Goal: Obtain resource: Download file/media

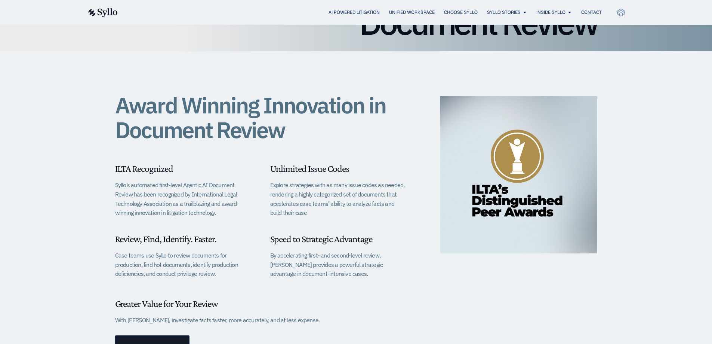
scroll to position [75, 0]
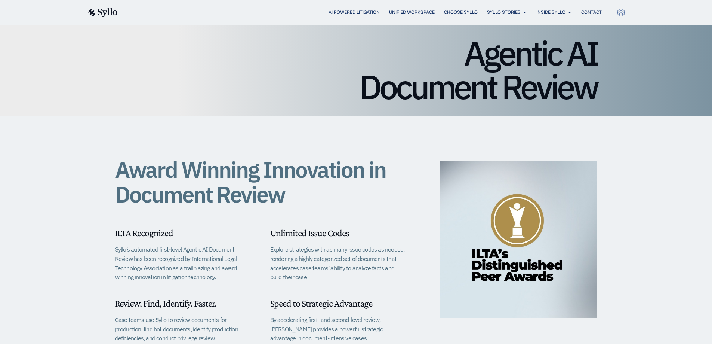
click at [329, 10] on span "AI Powered Litigation" at bounding box center [354, 12] width 51 height 7
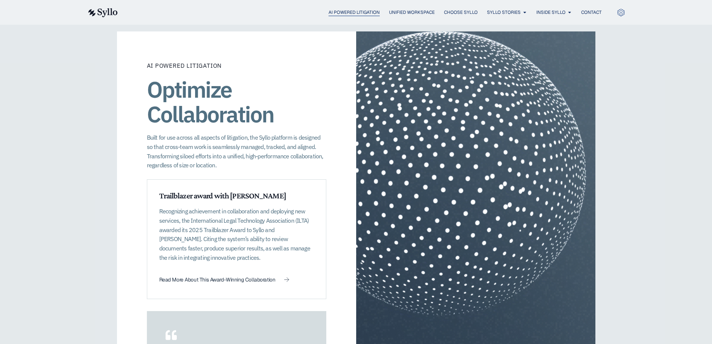
scroll to position [897, 0]
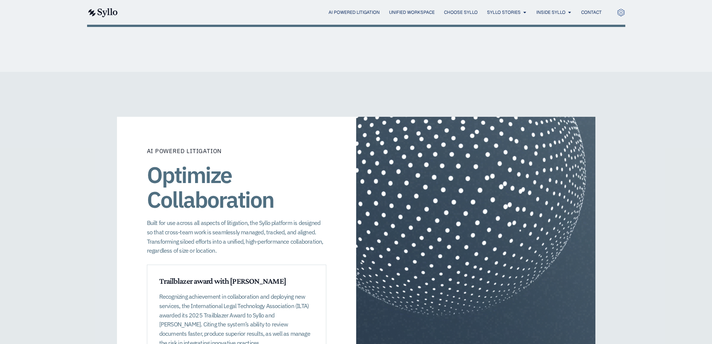
click at [346, 6] on div "AI Powered Litigation Unified Workspace Choose Syllo Syllo Stories Close Syllo …" at bounding box center [356, 12] width 538 height 25
click at [343, 11] on span "AI Powered Litigation" at bounding box center [354, 12] width 51 height 7
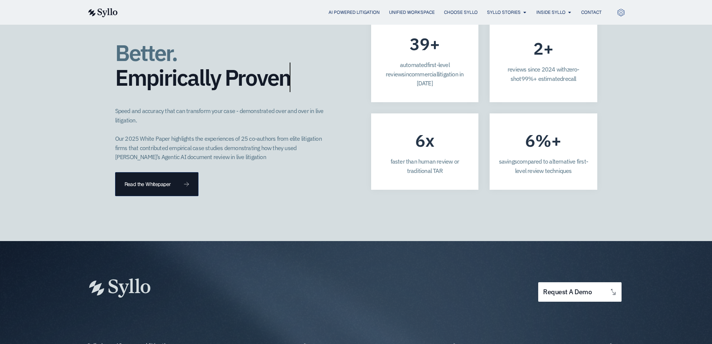
scroll to position [2140, 0]
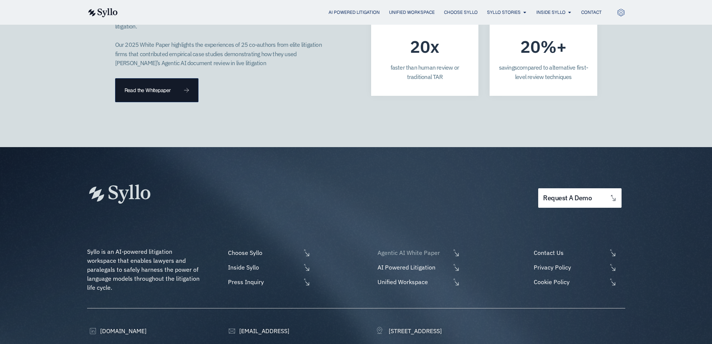
click at [411, 248] on span "Agentic AI White Paper" at bounding box center [413, 252] width 75 height 9
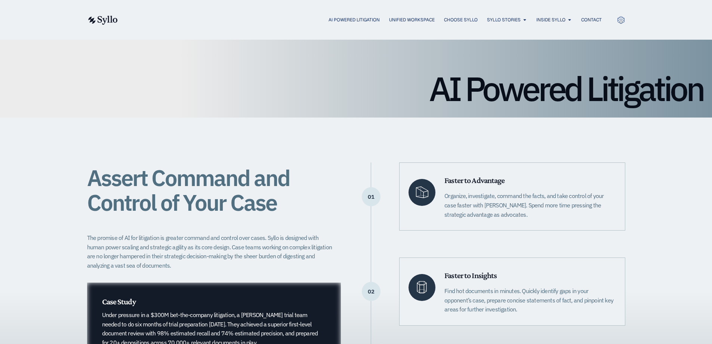
scroll to position [0, 0]
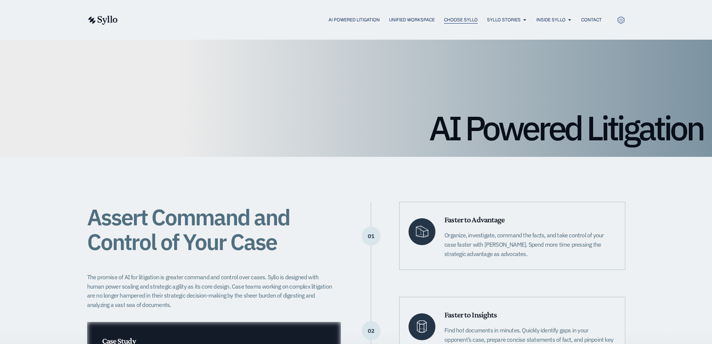
click at [460, 17] on span "Choose Syllo" at bounding box center [461, 19] width 34 height 7
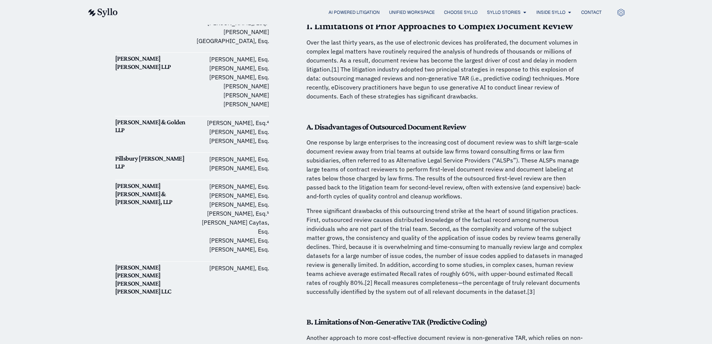
scroll to position [374, 0]
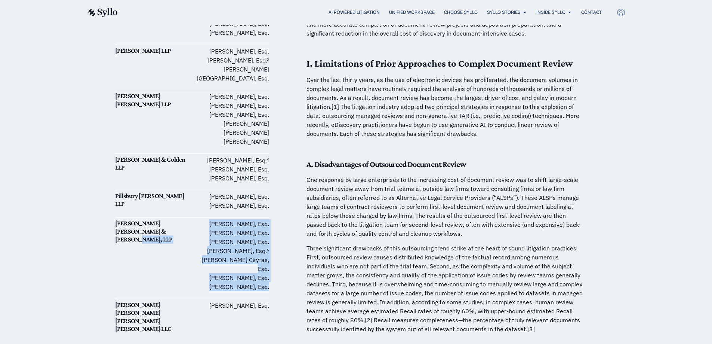
drag, startPoint x: 267, startPoint y: 243, endPoint x: 190, endPoint y: 194, distance: 91.2
click at [190, 194] on div "Download White Paper PDF Date March 21, 2025 Technical Contributors Pei-Lun Tai…" at bounding box center [192, 65] width 154 height 535
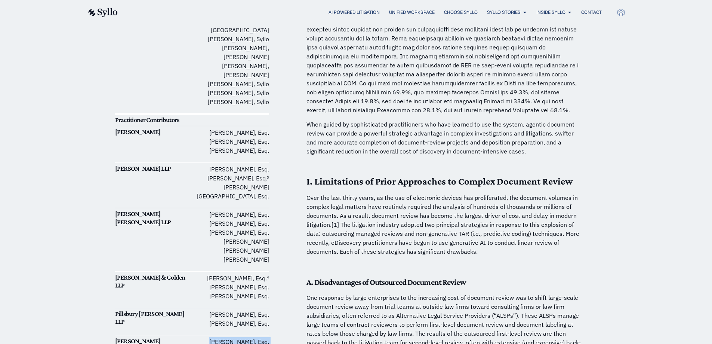
scroll to position [224, 0]
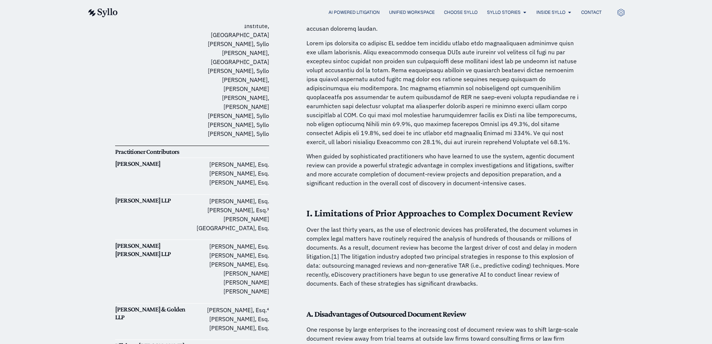
drag, startPoint x: 116, startPoint y: 136, endPoint x: 273, endPoint y: 257, distance: 198.0
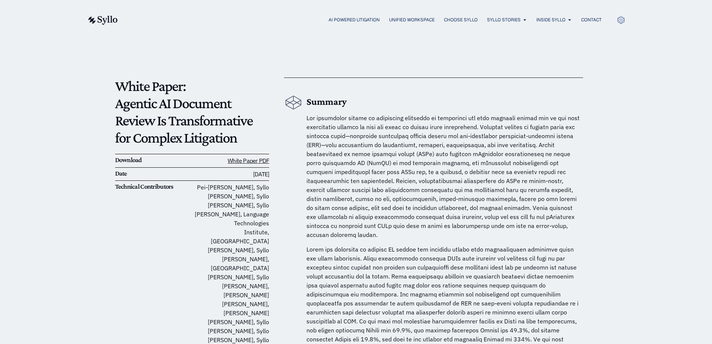
scroll to position [0, 0]
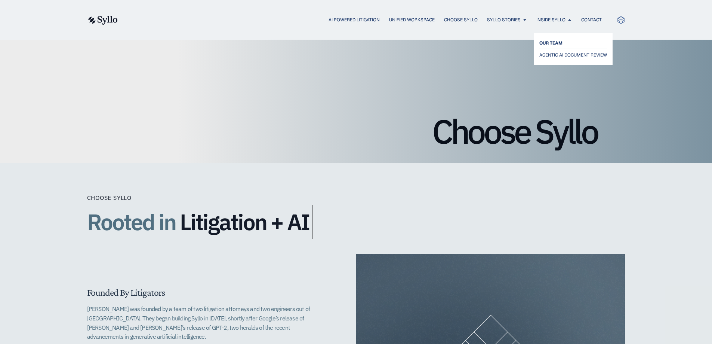
click at [550, 39] on span "OUR TEAM" at bounding box center [551, 43] width 23 height 9
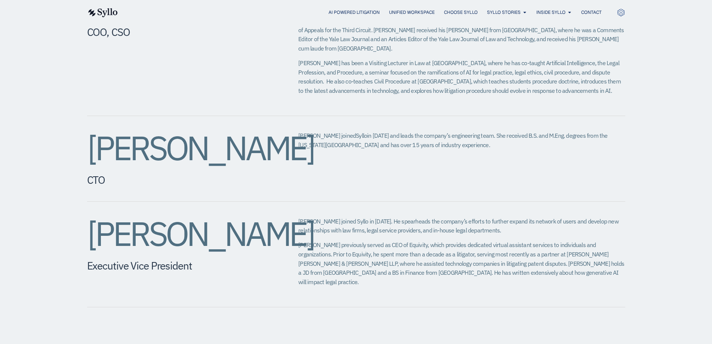
scroll to position [523, 0]
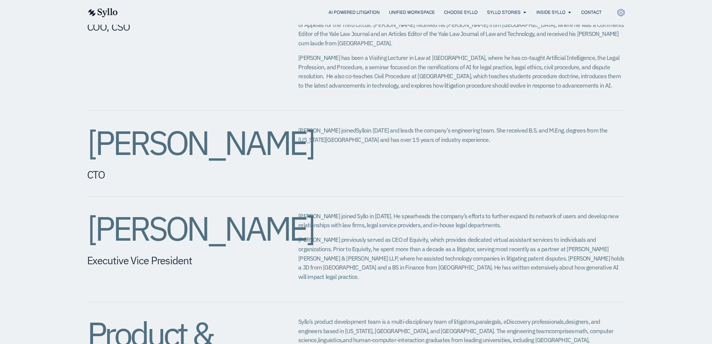
click at [609, 126] on p "[PERSON_NAME] joined Syllo in [DATE] and leads the company’s engineering team. …" at bounding box center [461, 135] width 327 height 18
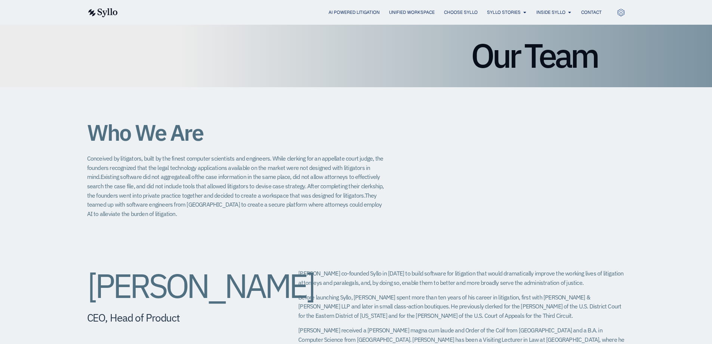
scroll to position [0, 0]
